Goal: Task Accomplishment & Management: Use online tool/utility

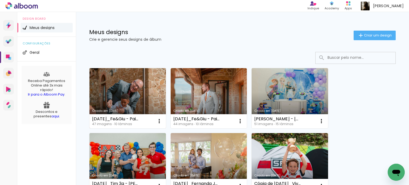
click at [148, 95] on link "Criado em [DATE]" at bounding box center [128, 98] width 76 height 60
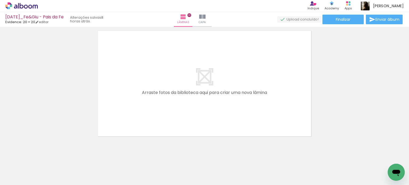
scroll to position [1227, 0]
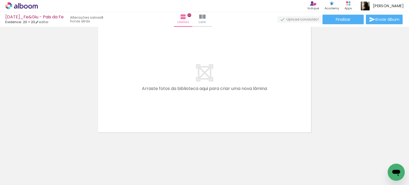
click at [15, 169] on input "Todas as fotos" at bounding box center [15, 169] width 20 height 5
click at [0, 0] on slot "Não utilizadas" at bounding box center [0, 0] width 0 height 0
type input "Não utilizadas"
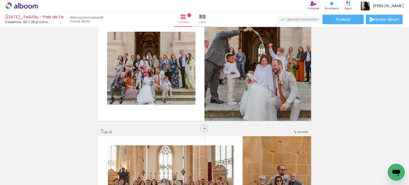
scroll to position [587, 0]
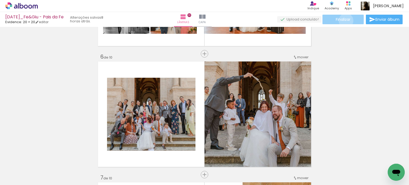
click at [344, 21] on span "Finalizar" at bounding box center [343, 20] width 15 height 4
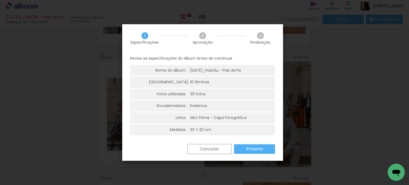
click at [0, 0] on slot "Próximo" at bounding box center [0, 0] width 0 height 0
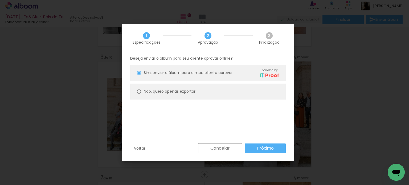
click at [255, 148] on paper-button "Próximo" at bounding box center [265, 149] width 41 height 10
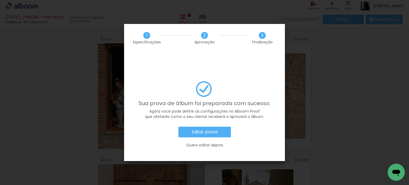
scroll to position [587, 0]
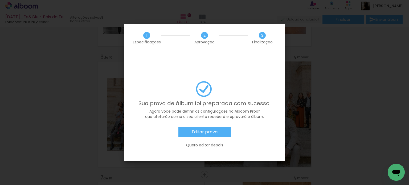
click at [0, 0] on slot "Editar prova" at bounding box center [0, 0] width 0 height 0
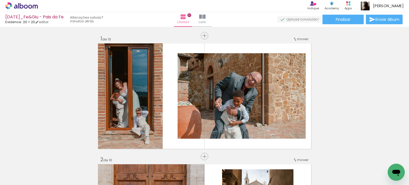
scroll to position [587, 0]
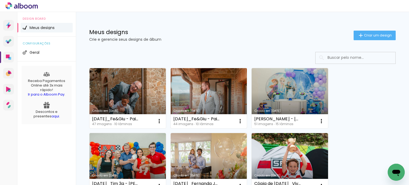
click at [202, 87] on link "Criado em [DATE]" at bounding box center [209, 98] width 76 height 60
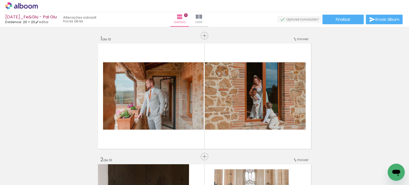
click at [27, 169] on iron-icon at bounding box center [27, 169] width 4 height 4
click at [0, 0] on slot "Não utilizadas" at bounding box center [0, 0] width 0 height 0
type input "Não utilizadas"
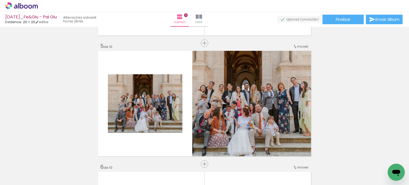
scroll to position [480, 0]
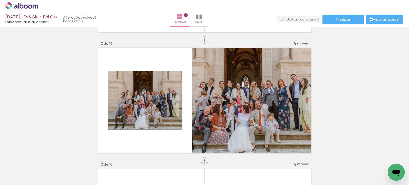
click at [34, 5] on icon at bounding box center [35, 7] width 5 height 4
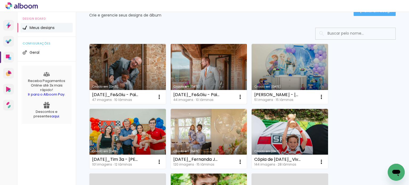
scroll to position [27, 0]
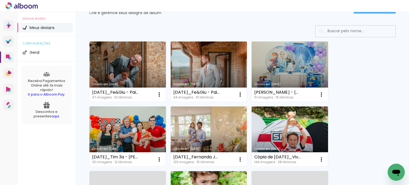
click at [208, 70] on link "Criado em [DATE]" at bounding box center [209, 72] width 76 height 60
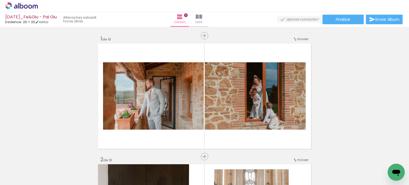
click at [34, 3] on icon at bounding box center [21, 5] width 33 height 7
